Goal: Find specific page/section: Find specific page/section

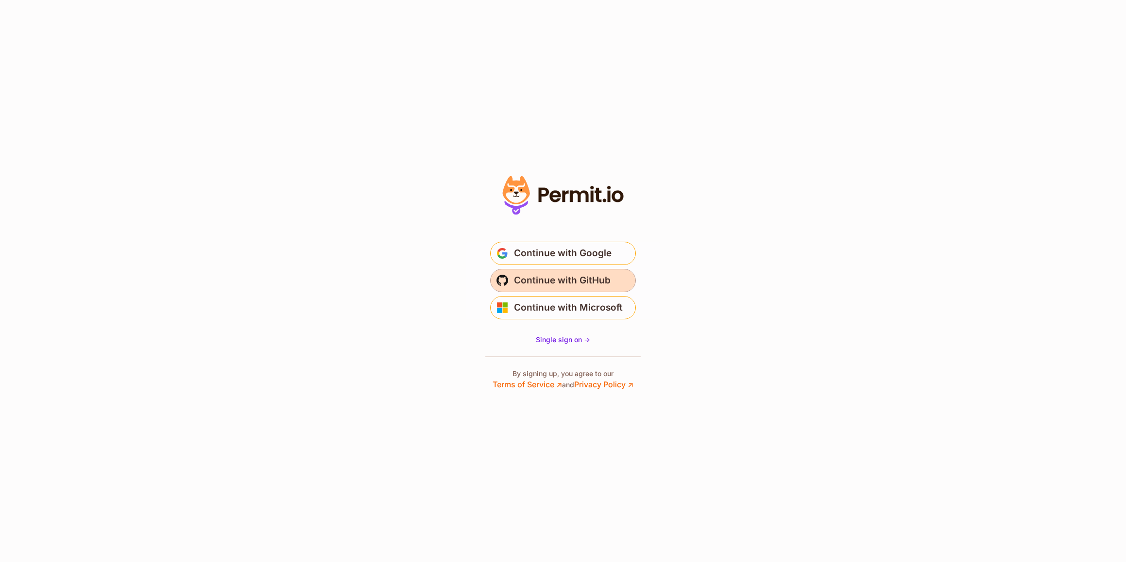
click at [566, 282] on span "Continue with GitHub" at bounding box center [562, 281] width 97 height 16
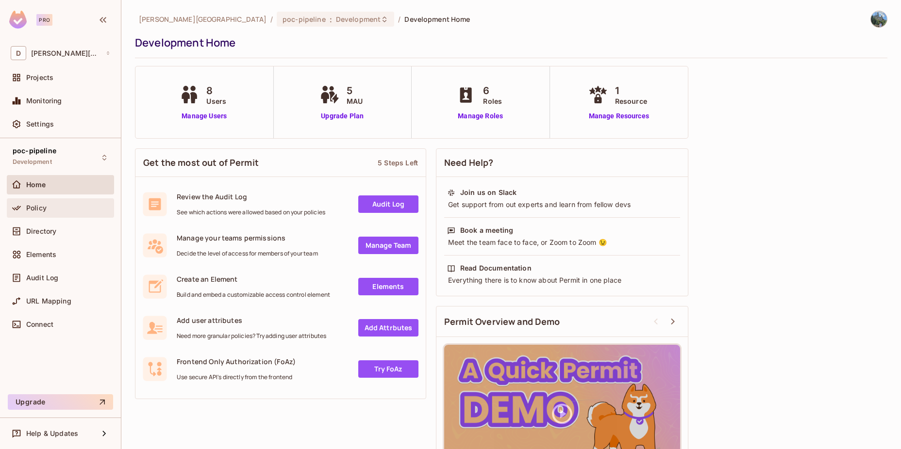
click at [48, 214] on div "Policy" at bounding box center [60, 208] width 107 height 19
